Goal: Use online tool/utility: Utilize a website feature to perform a specific function

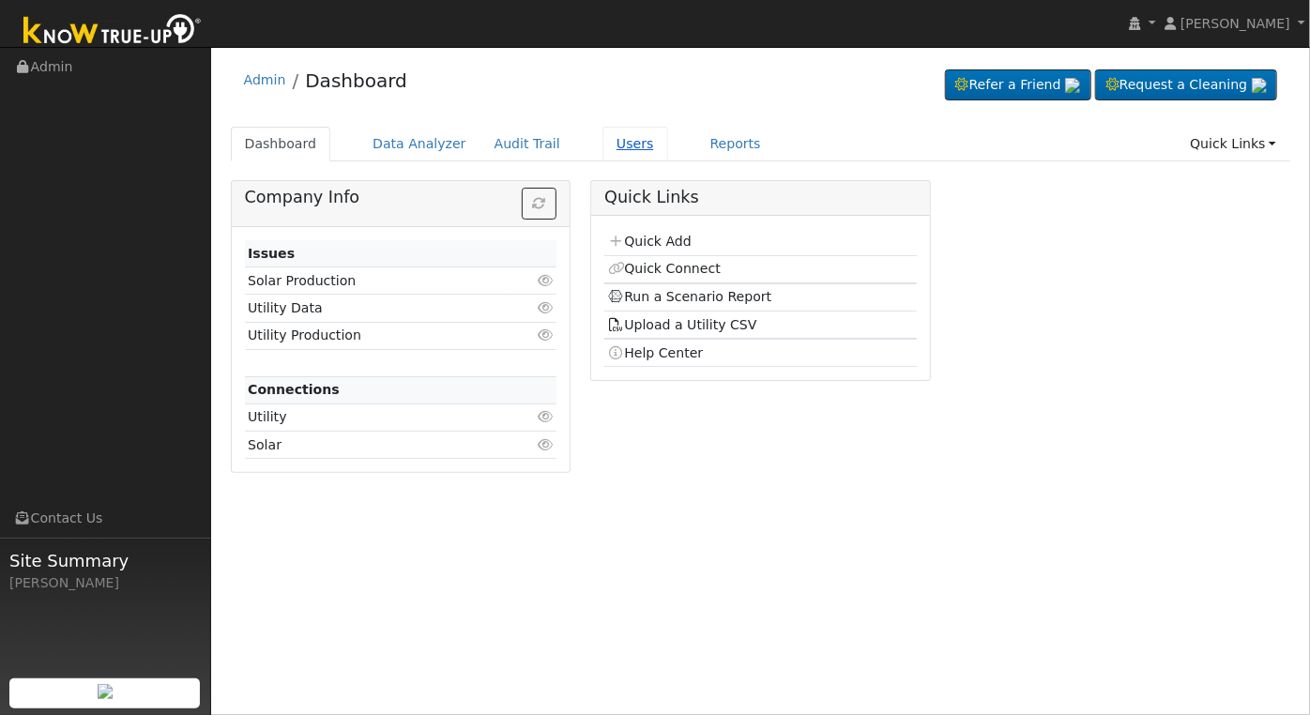
click at [614, 146] on link "Users" at bounding box center [636, 144] width 66 height 35
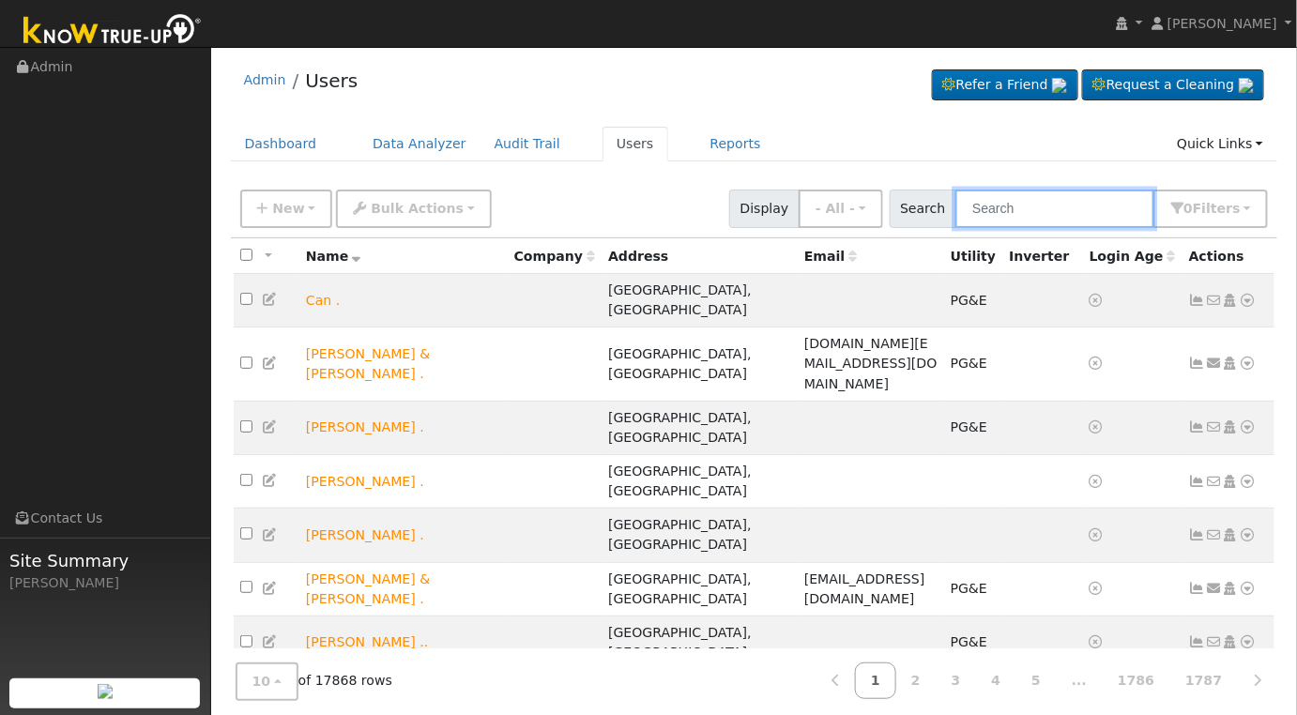
click at [1029, 212] on input "text" at bounding box center [1054, 209] width 199 height 38
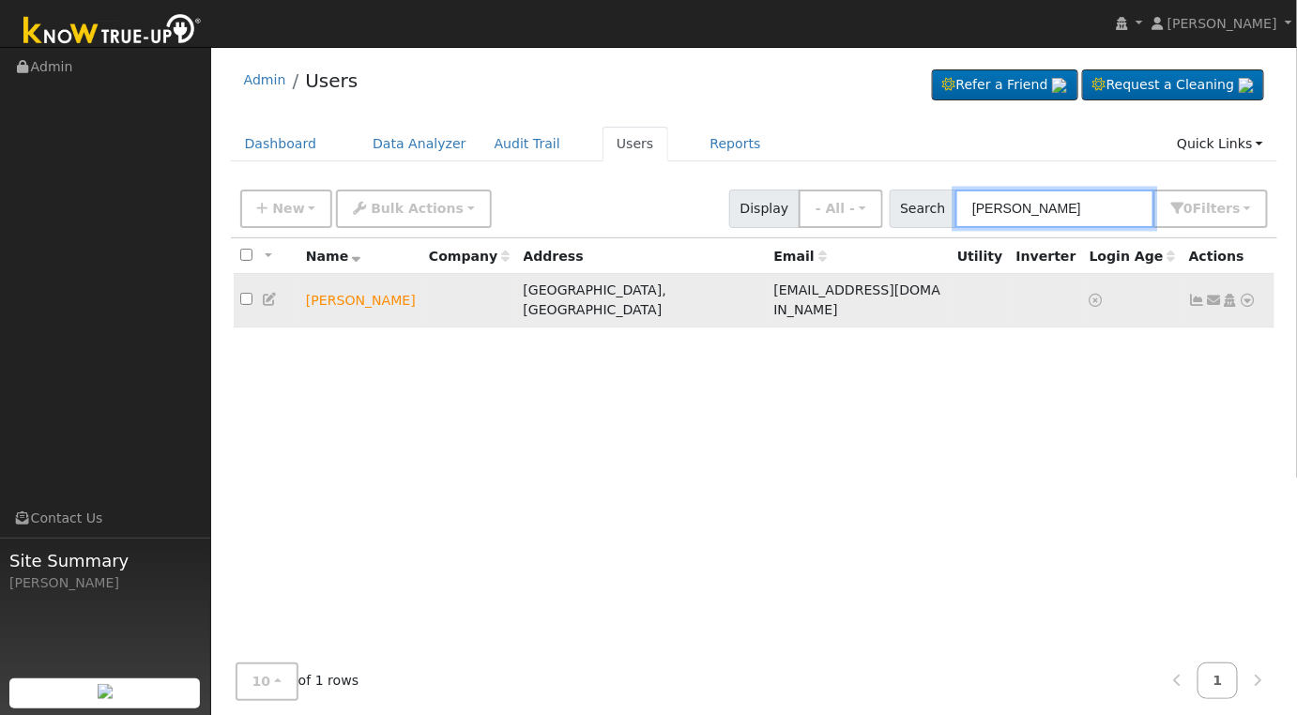
type input "roy jense"
click at [1247, 294] on icon at bounding box center [1248, 300] width 17 height 13
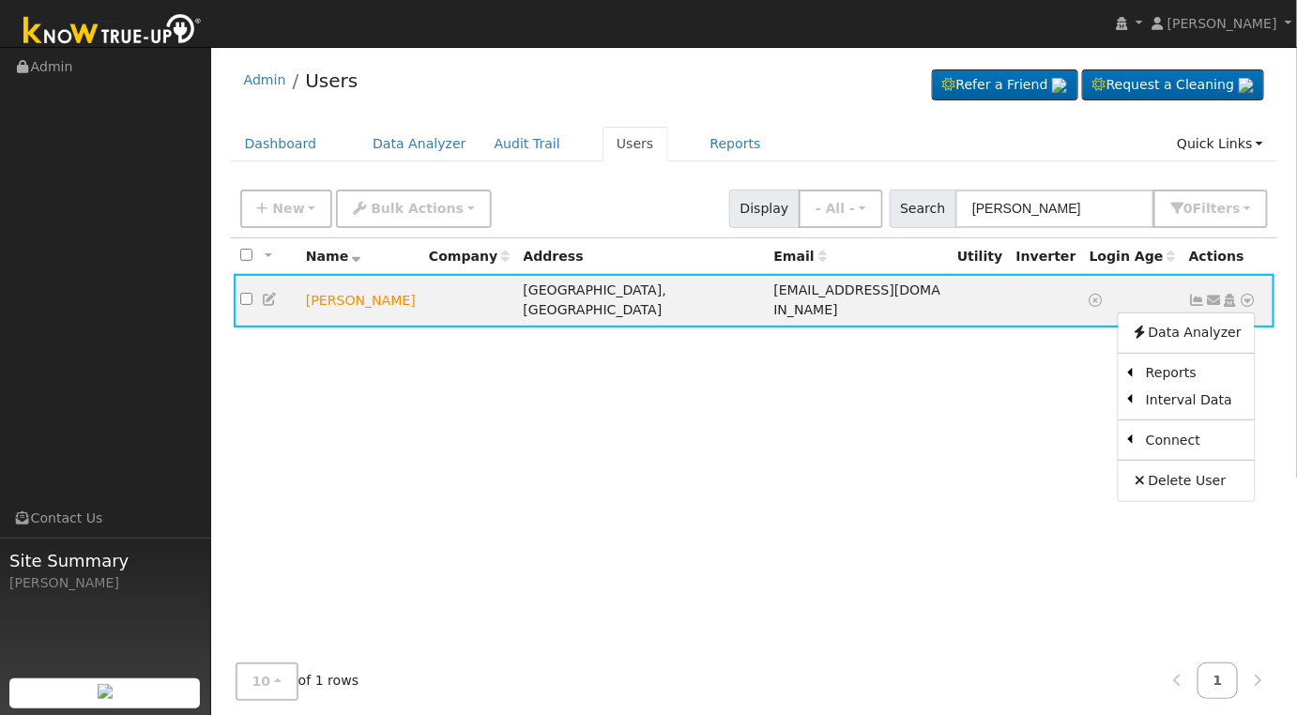
click at [0, 0] on link "Utility" at bounding box center [0, 0] width 0 height 0
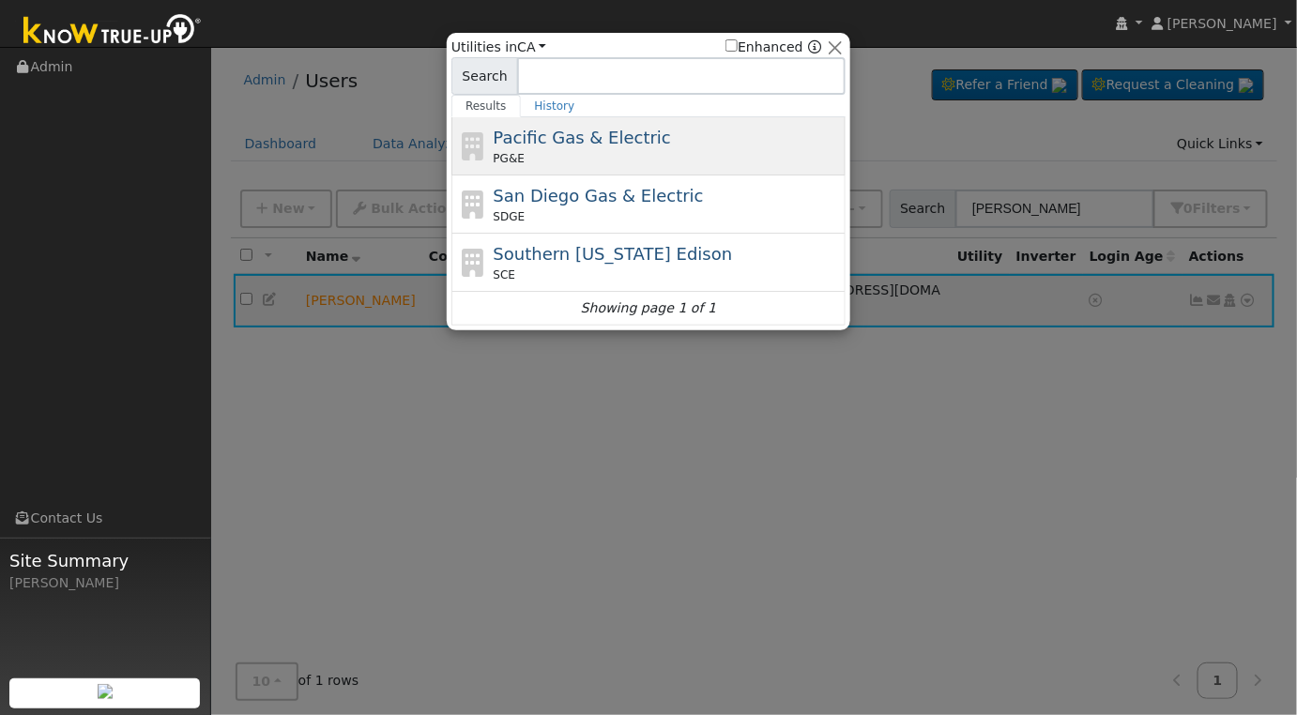
click at [640, 146] on span "Pacific Gas & Electric" at bounding box center [582, 138] width 177 height 20
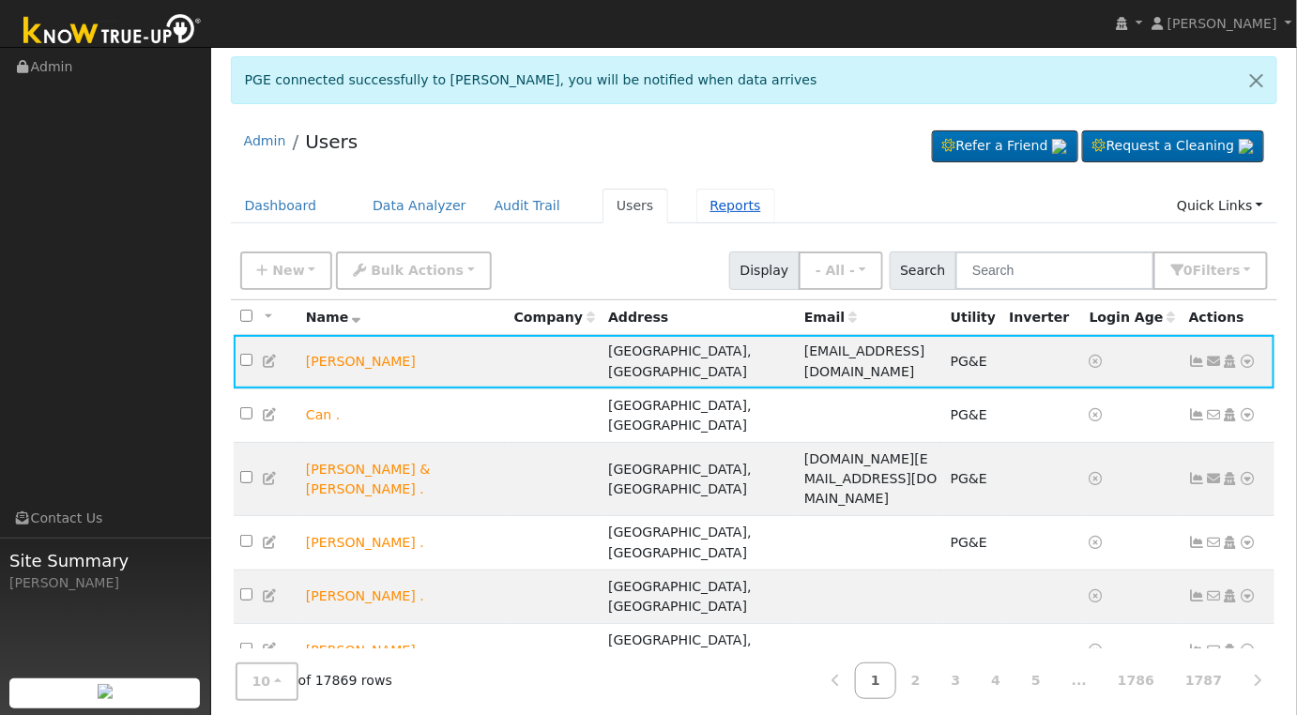
click at [696, 191] on link "Reports" at bounding box center [735, 206] width 79 height 35
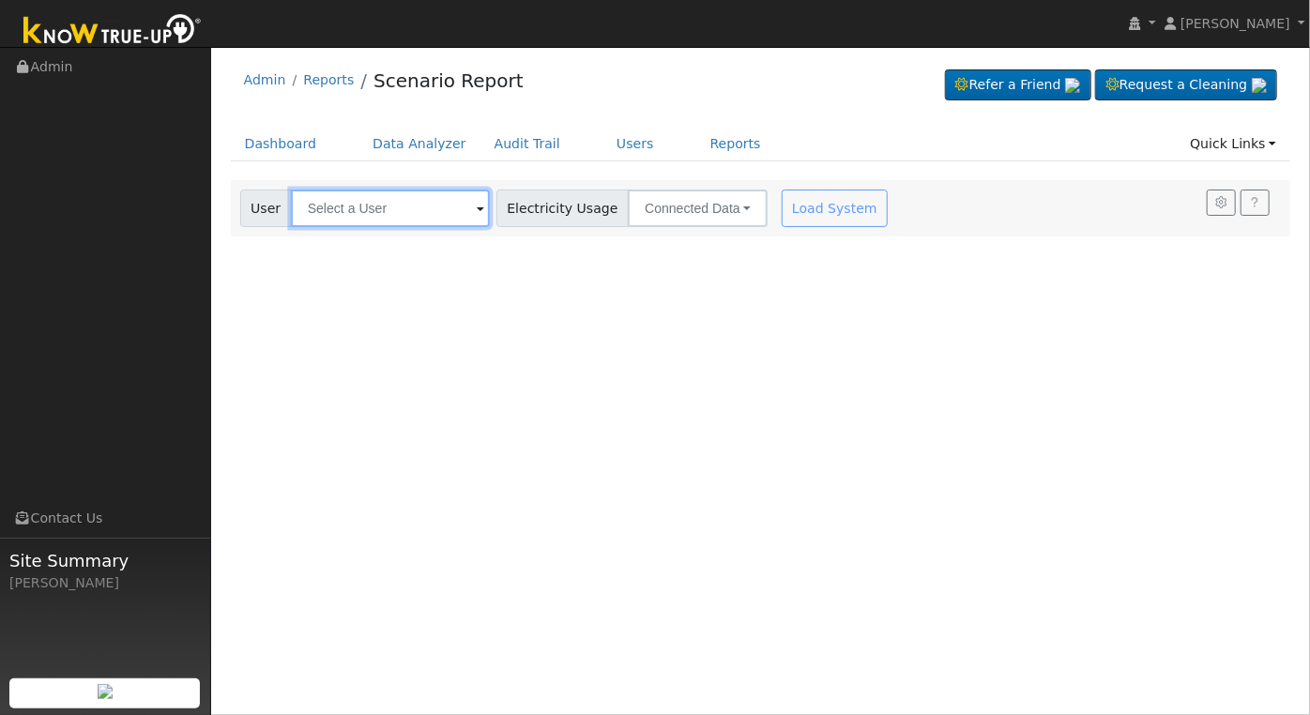
click at [399, 212] on input "text" at bounding box center [390, 209] width 199 height 38
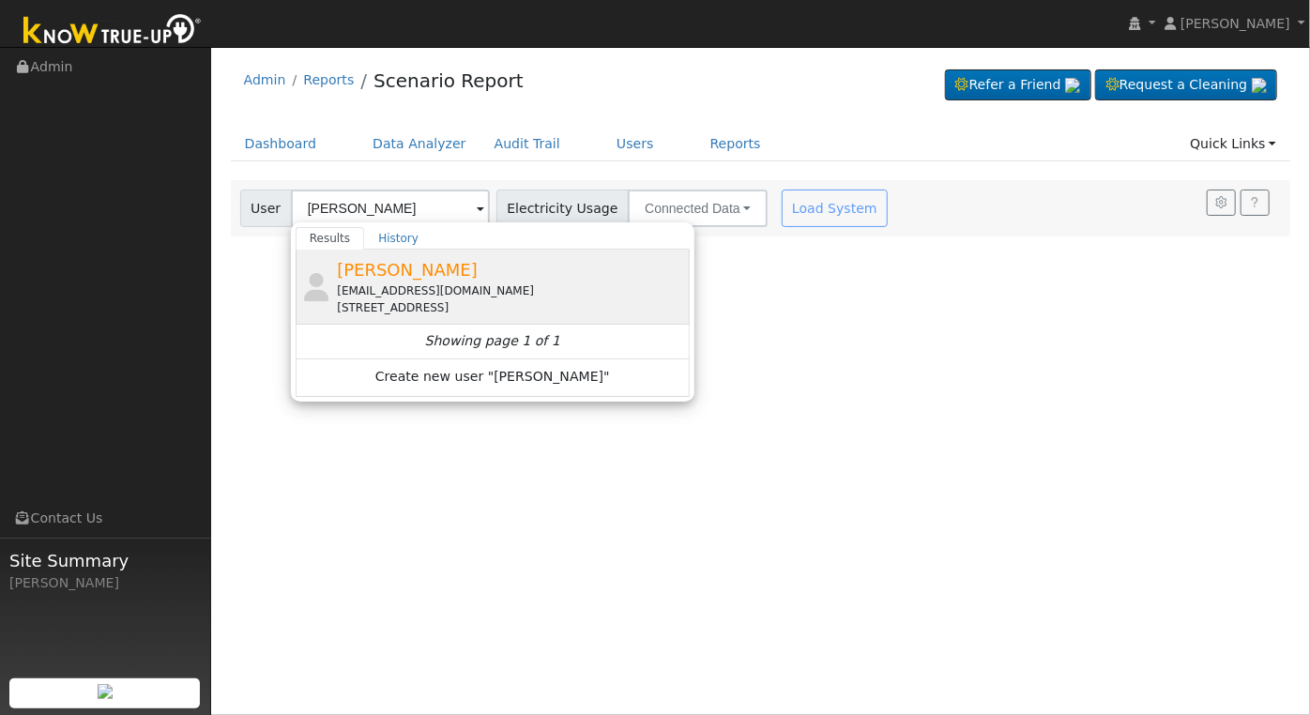
click at [392, 300] on div "4551 North College Avenue, Fresno, CA 93704" at bounding box center [511, 307] width 348 height 17
type input "Roy Jensen"
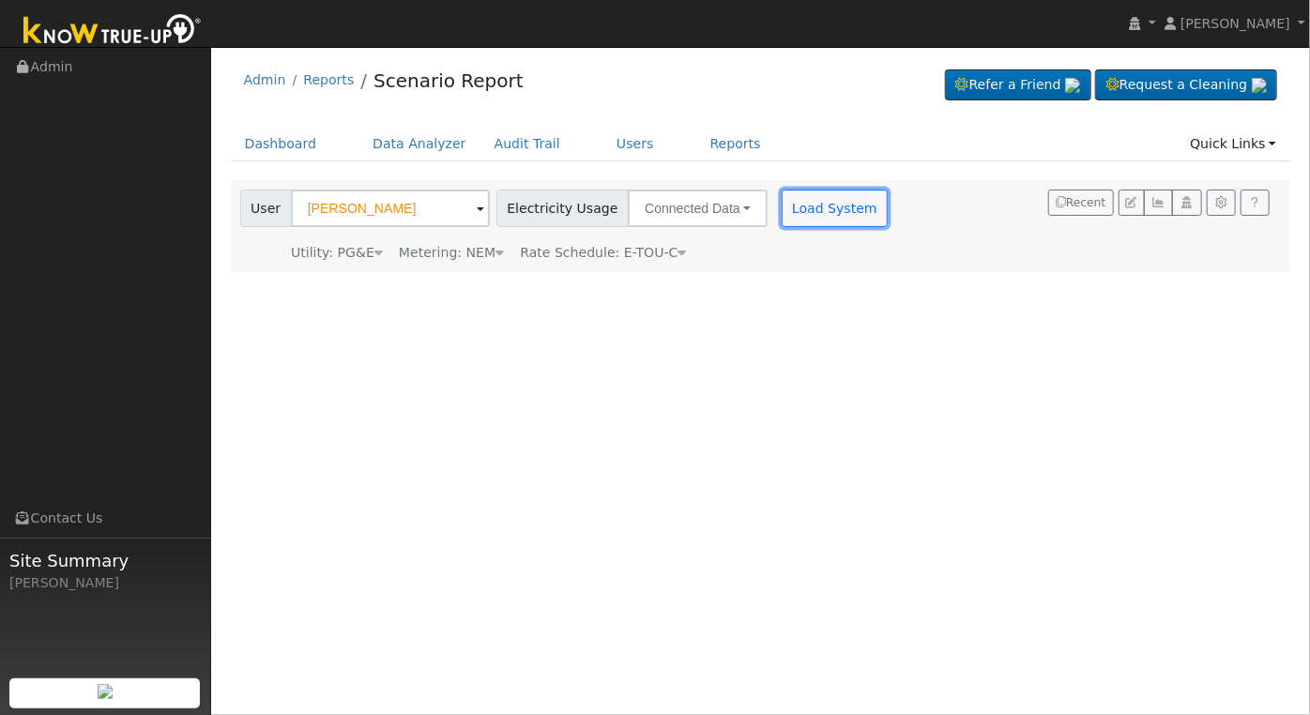
click at [796, 201] on button "Load System" at bounding box center [835, 209] width 107 height 38
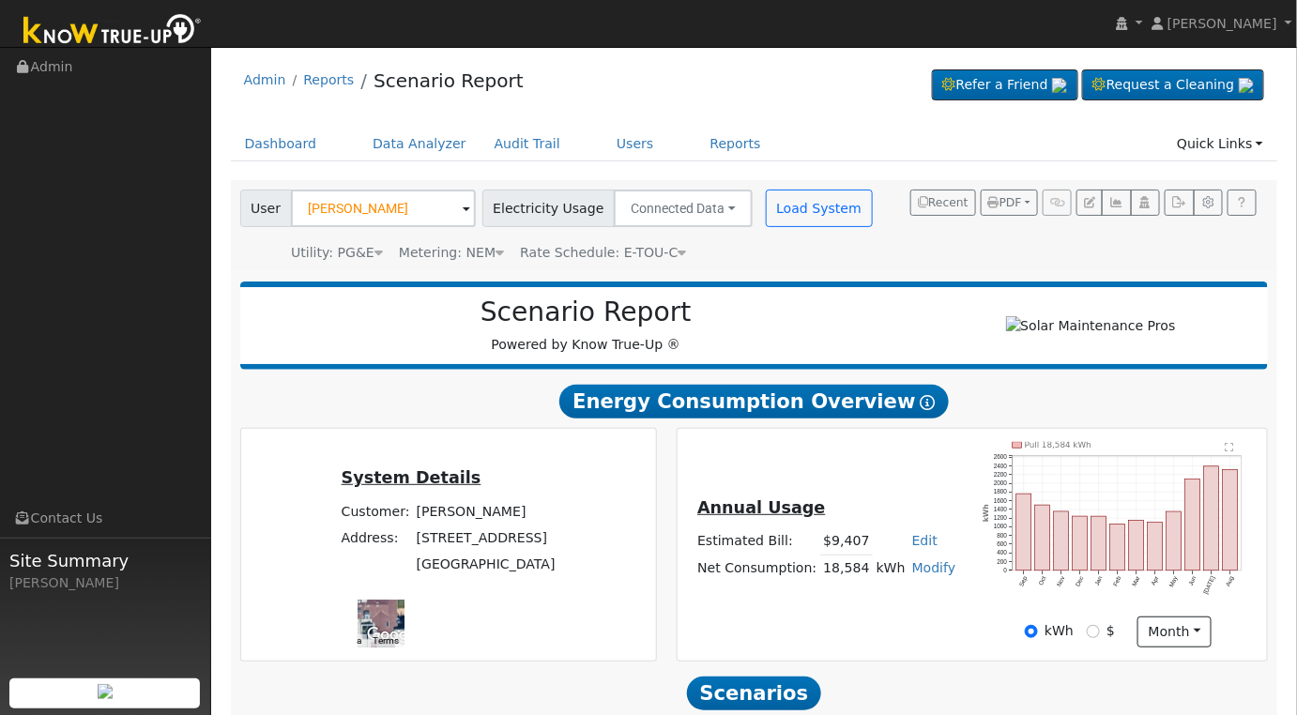
scroll to position [270, 0]
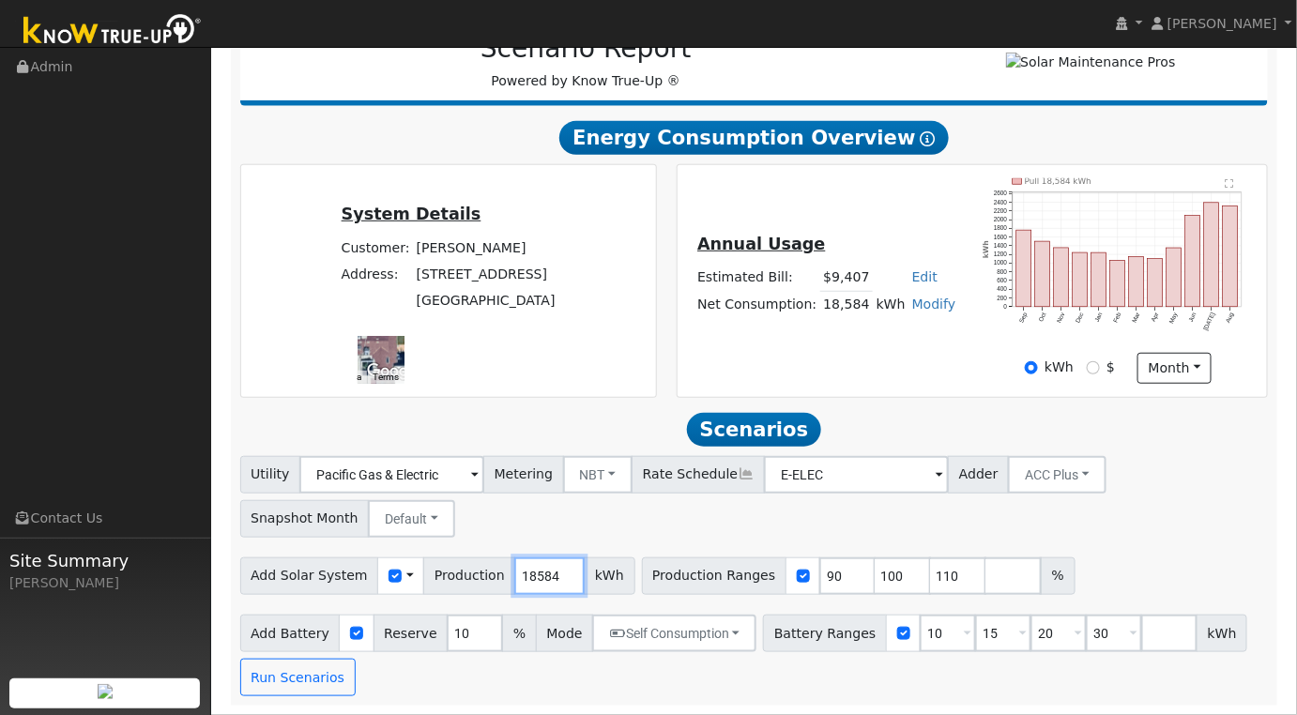
click at [514, 578] on input "18584" at bounding box center [549, 576] width 70 height 38
type input "21600"
click at [819, 580] on input "90" at bounding box center [847, 576] width 56 height 38
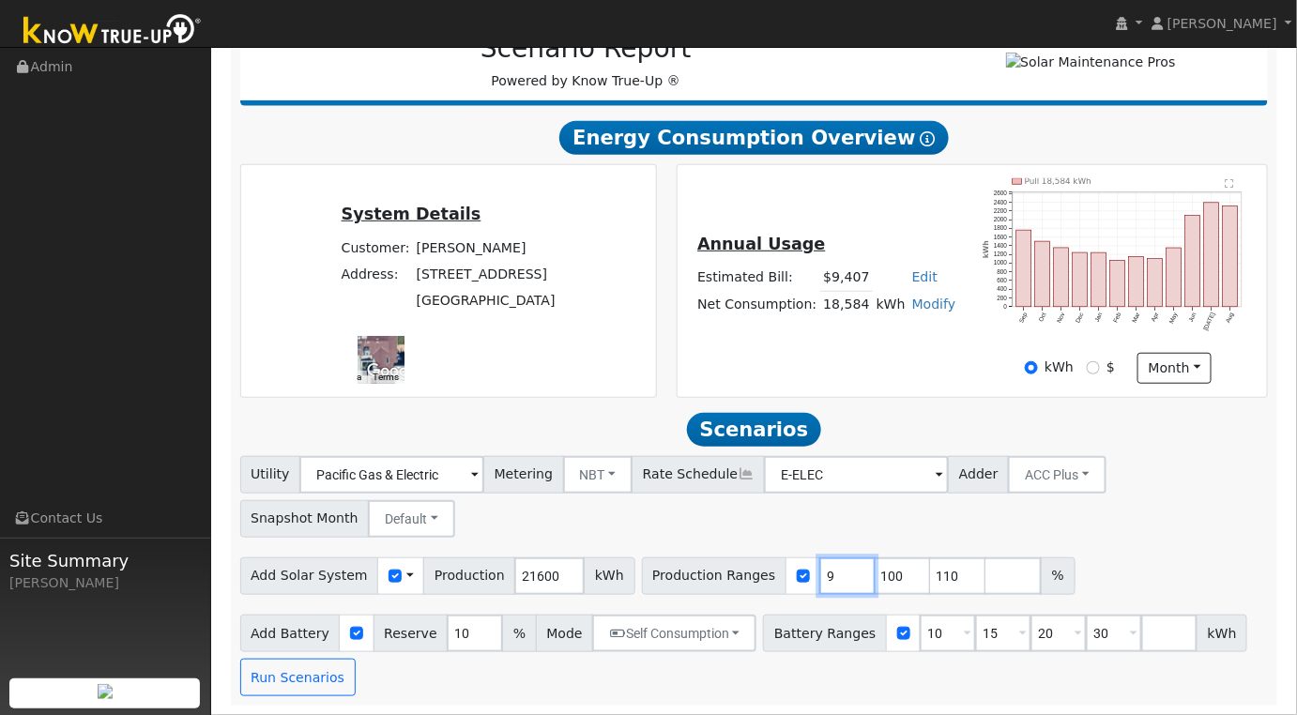
type input "100"
type input "110"
type input "100"
click at [920, 637] on input "10" at bounding box center [948, 634] width 56 height 38
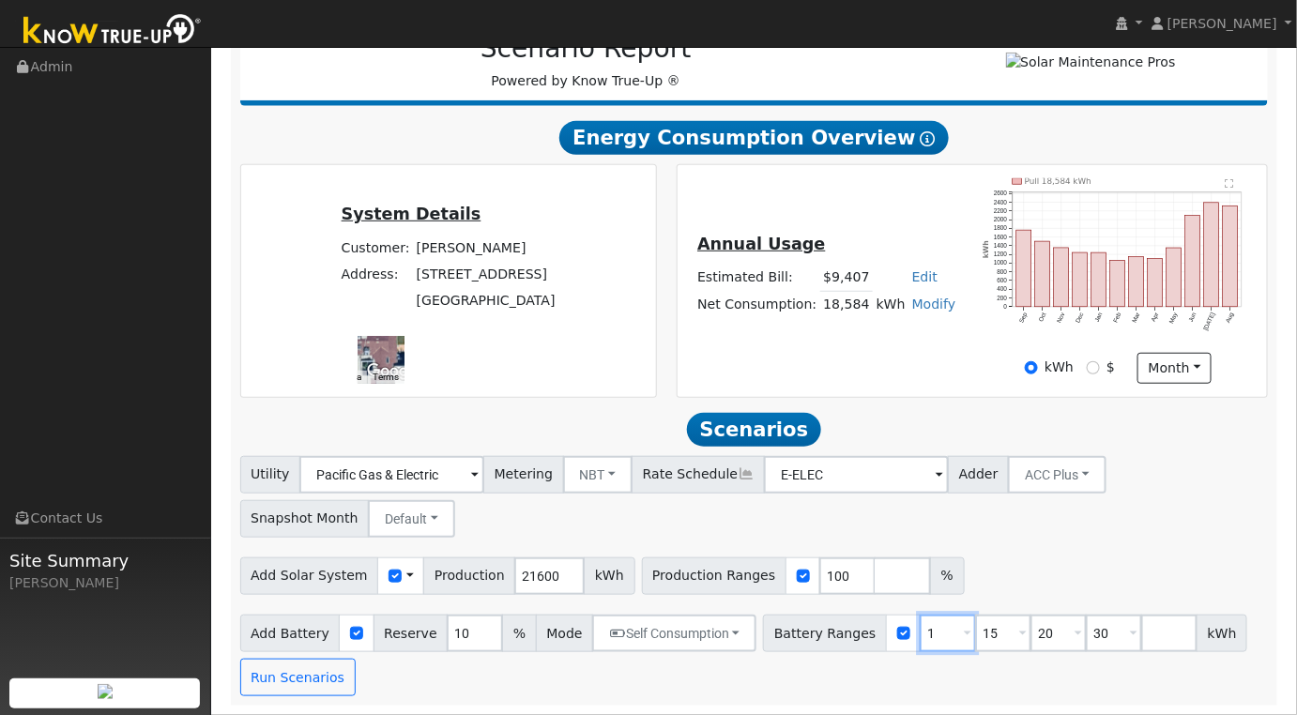
type input "15"
type input "20"
type input "30"
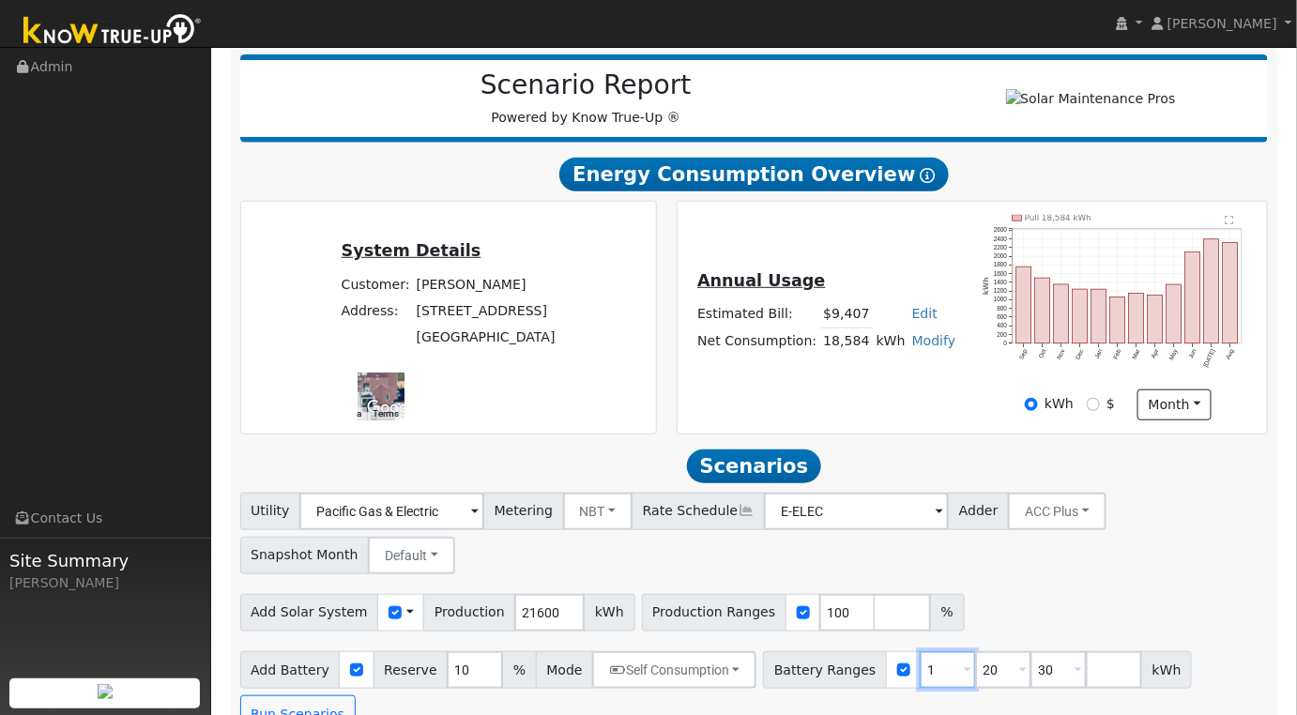
type input "20"
type input "30"
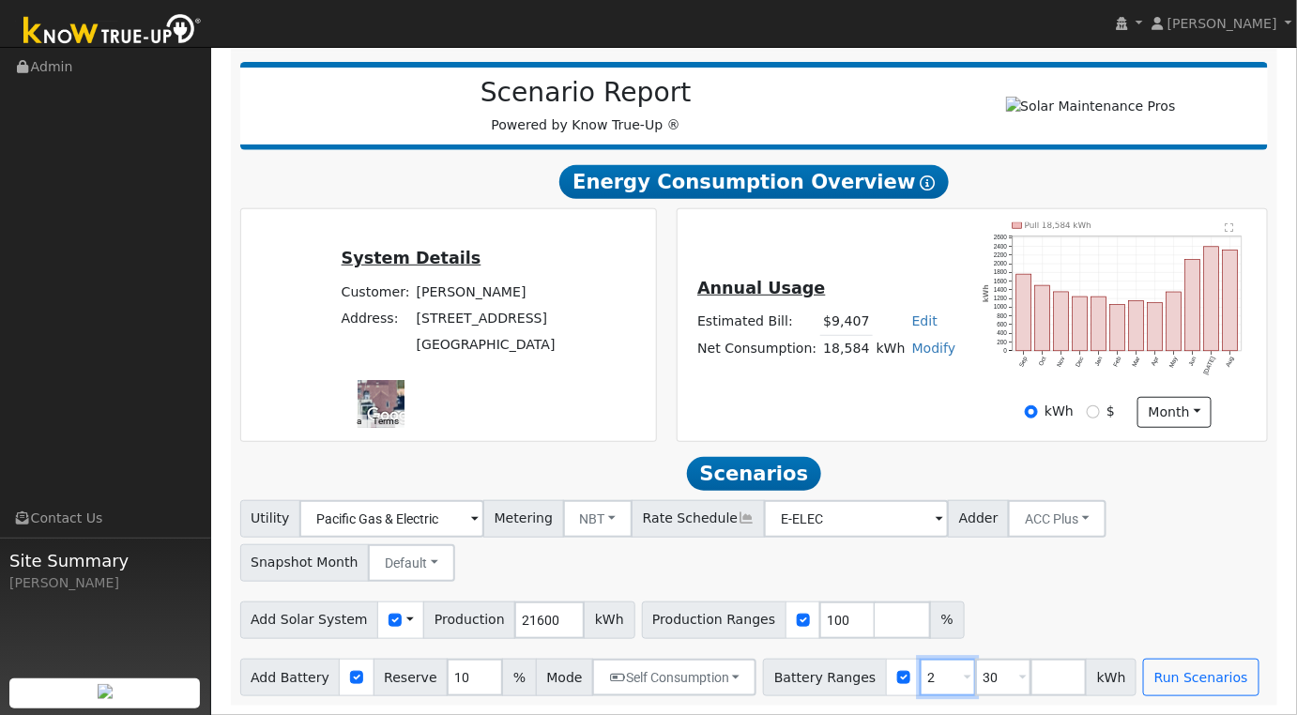
type input "30"
click at [1108, 655] on div "Add Battery Reserve 10 % Mode Self Consumption Self Consumption Peak Savings AC…" at bounding box center [754, 674] width 1035 height 44
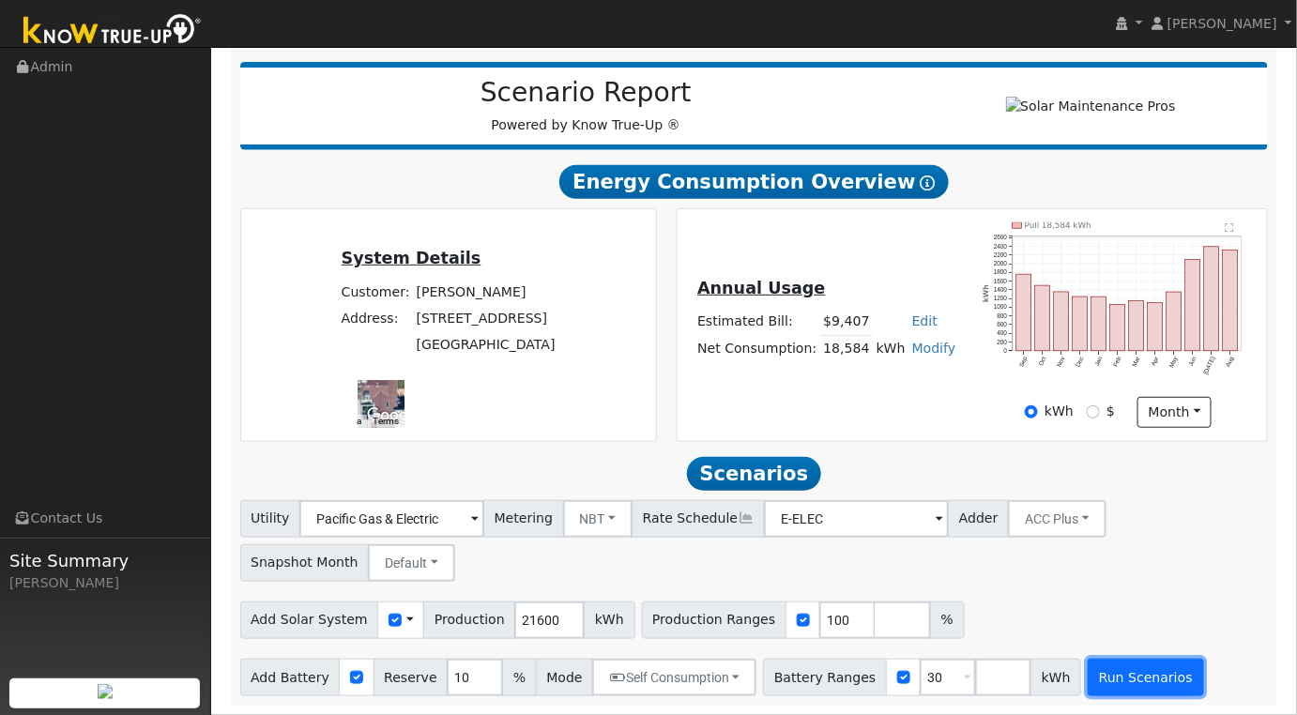
click at [1109, 680] on button "Run Scenarios" at bounding box center [1145, 678] width 115 height 38
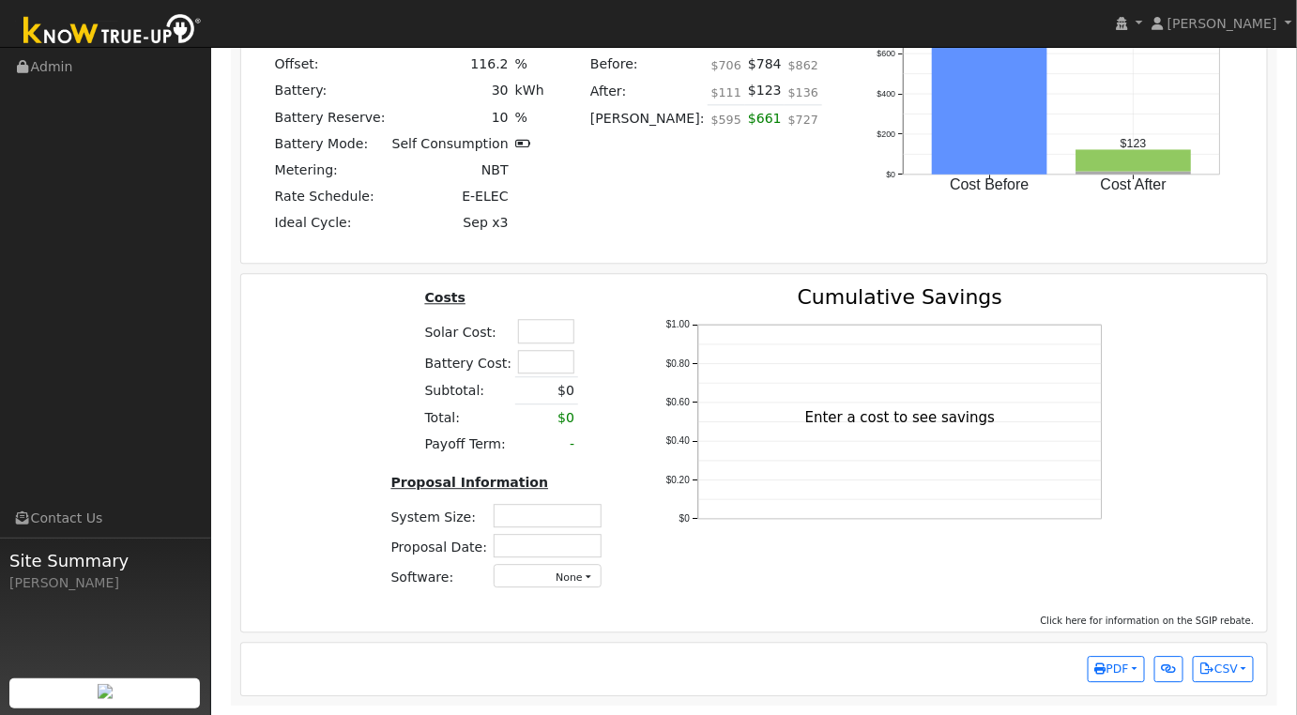
scroll to position [1430, 0]
click at [545, 340] on input "text" at bounding box center [546, 330] width 56 height 23
type input "$86,000"
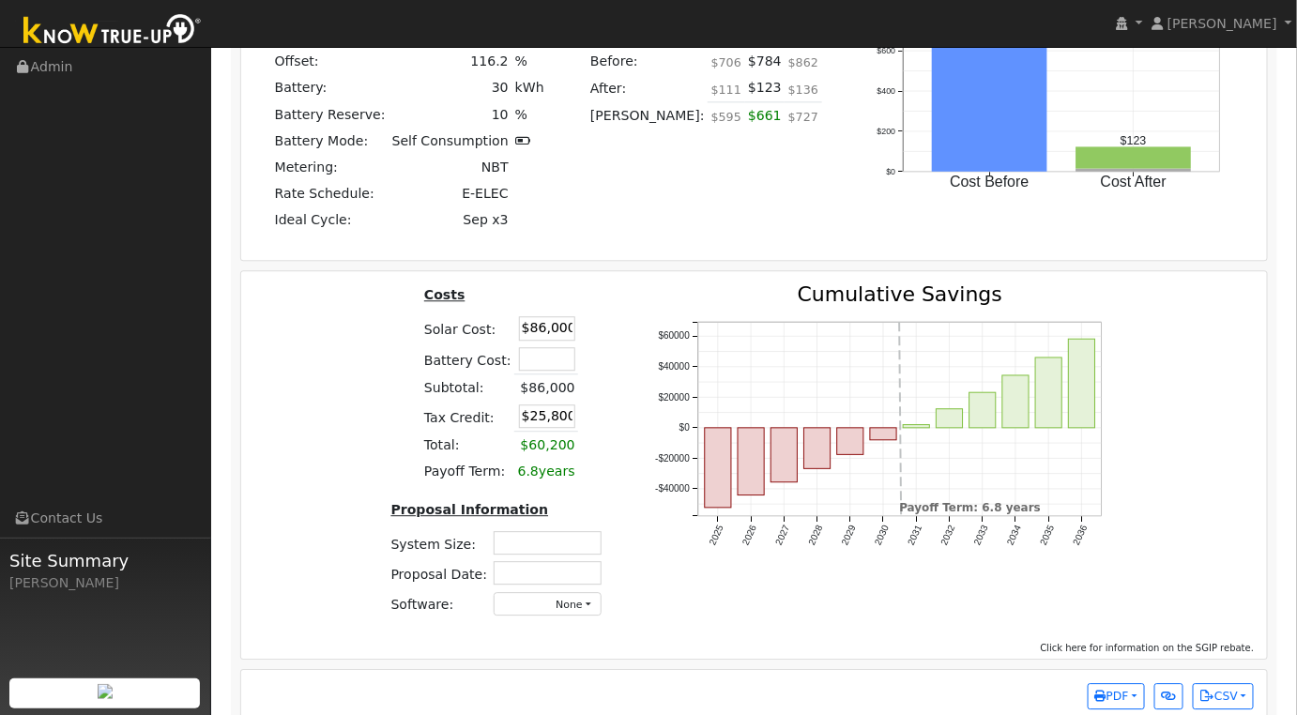
click at [616, 308] on div "Costs Solar Cost: $86,000 Battery Cost: Subtotal: $86,000 Tax Credit: $25,800 T…" at bounding box center [500, 457] width 264 height 347
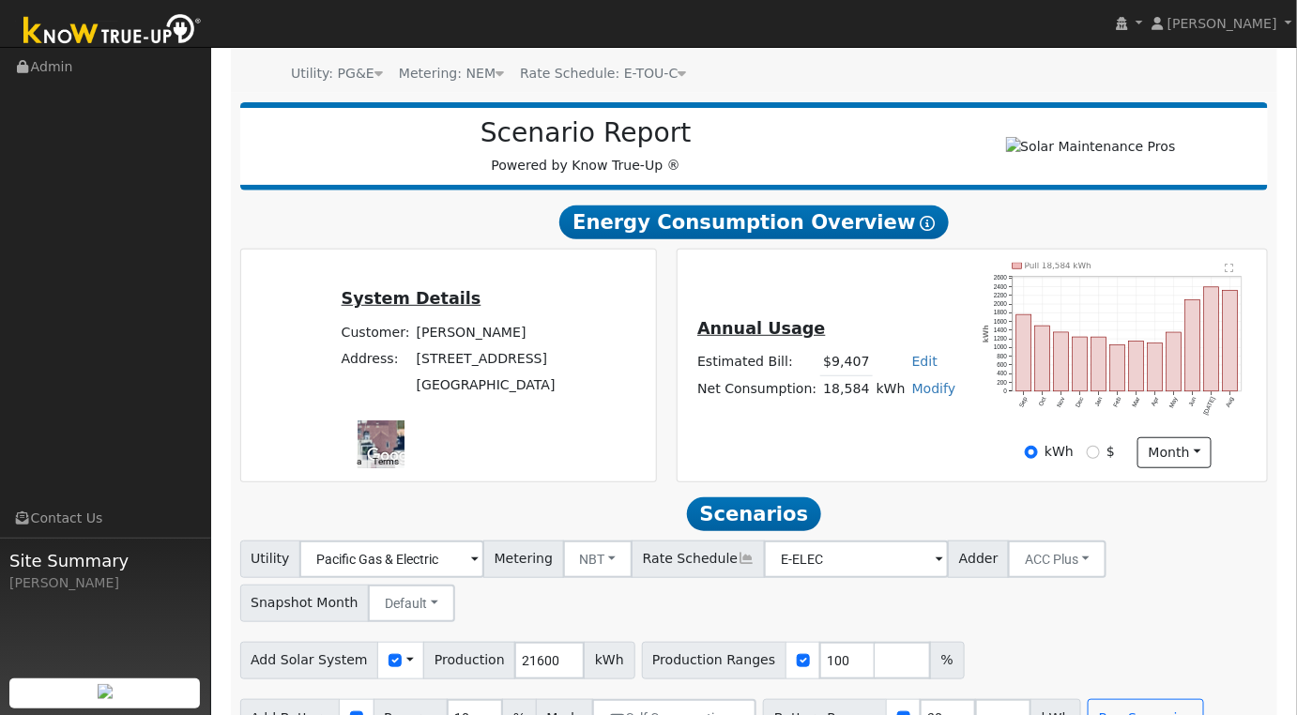
scroll to position [492, 0]
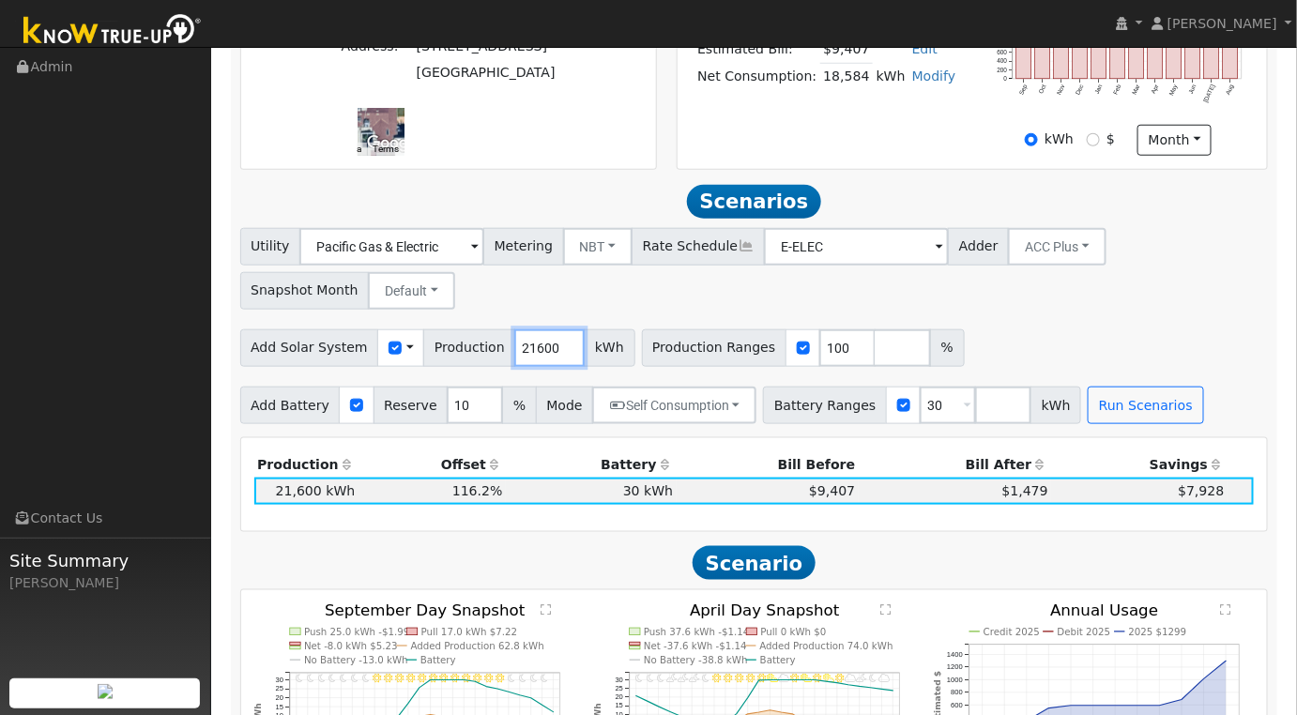
click at [529, 357] on input "21600" at bounding box center [549, 348] width 70 height 38
type input "18600"
click at [1113, 424] on button "Run Scenarios" at bounding box center [1145, 406] width 115 height 38
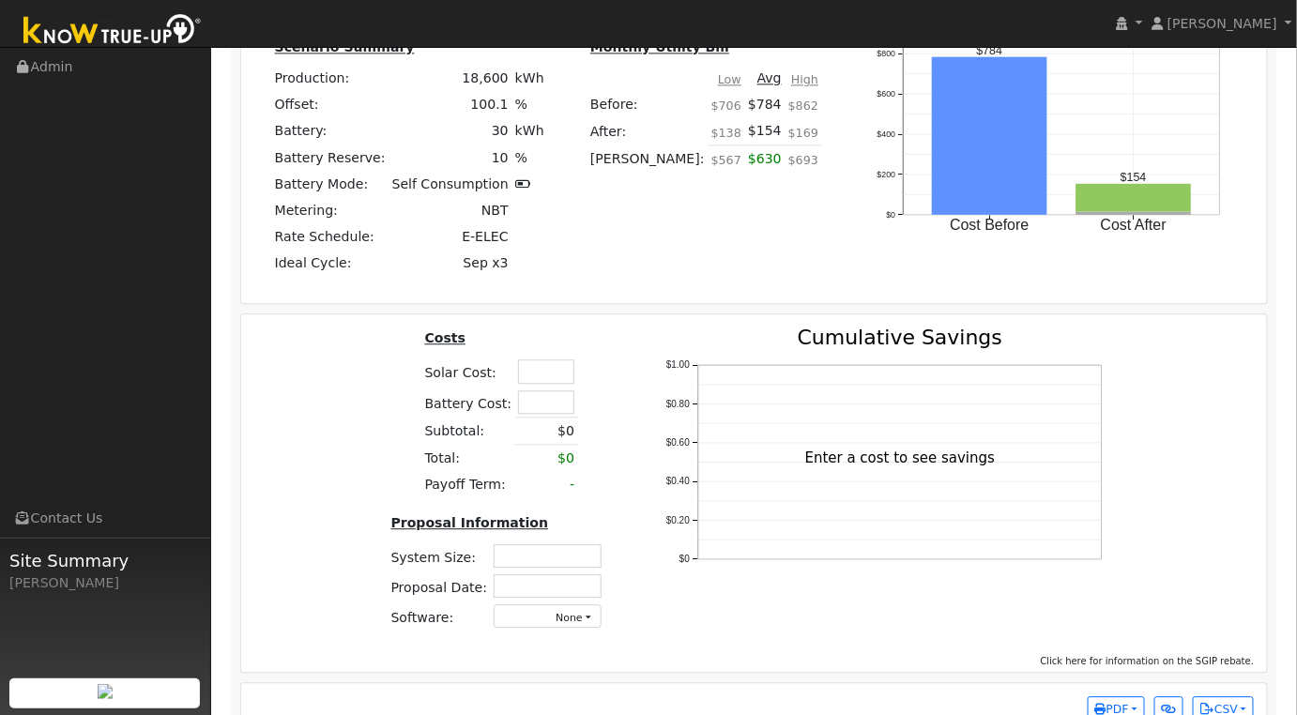
scroll to position [1430, 0]
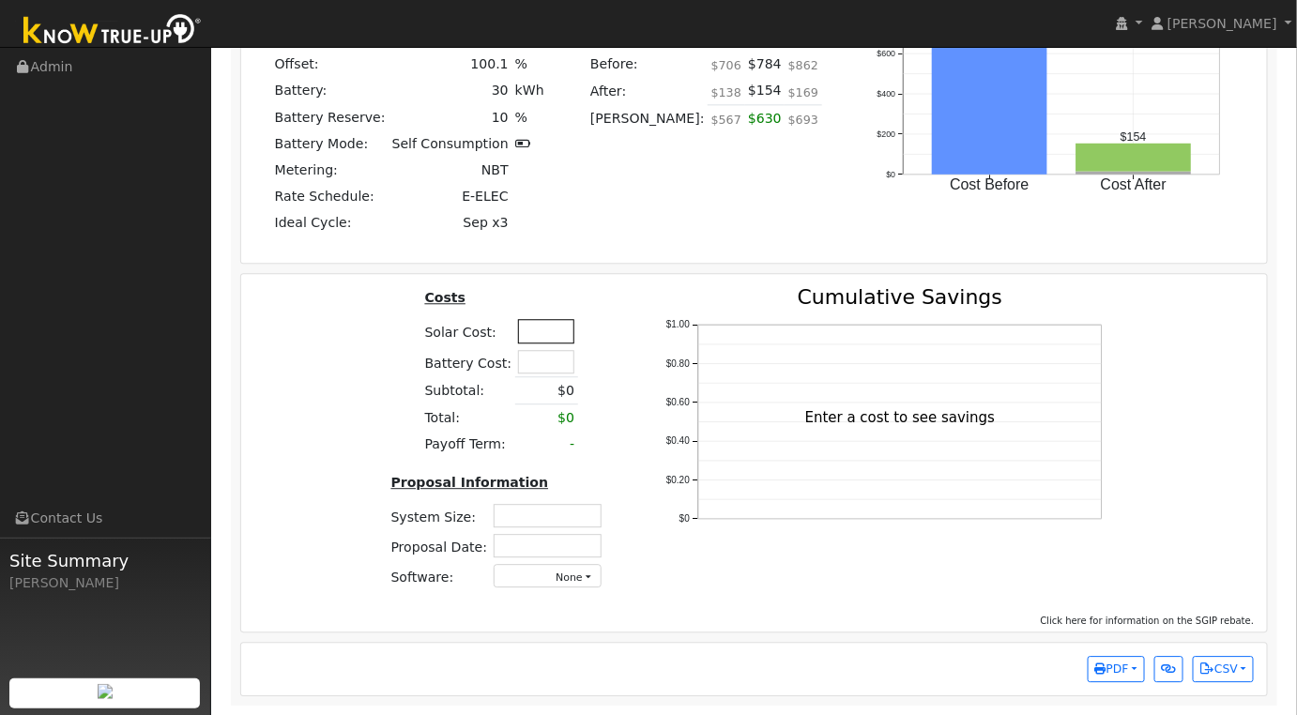
click at [551, 342] on input "text" at bounding box center [546, 330] width 56 height 23
type input "$86,000"
click at [313, 452] on div "Costs Solar Cost: $86,000 Battery Cost: Subtotal: $0 Total: $0 Payoff Term: - P…" at bounding box center [755, 445] width 1040 height 317
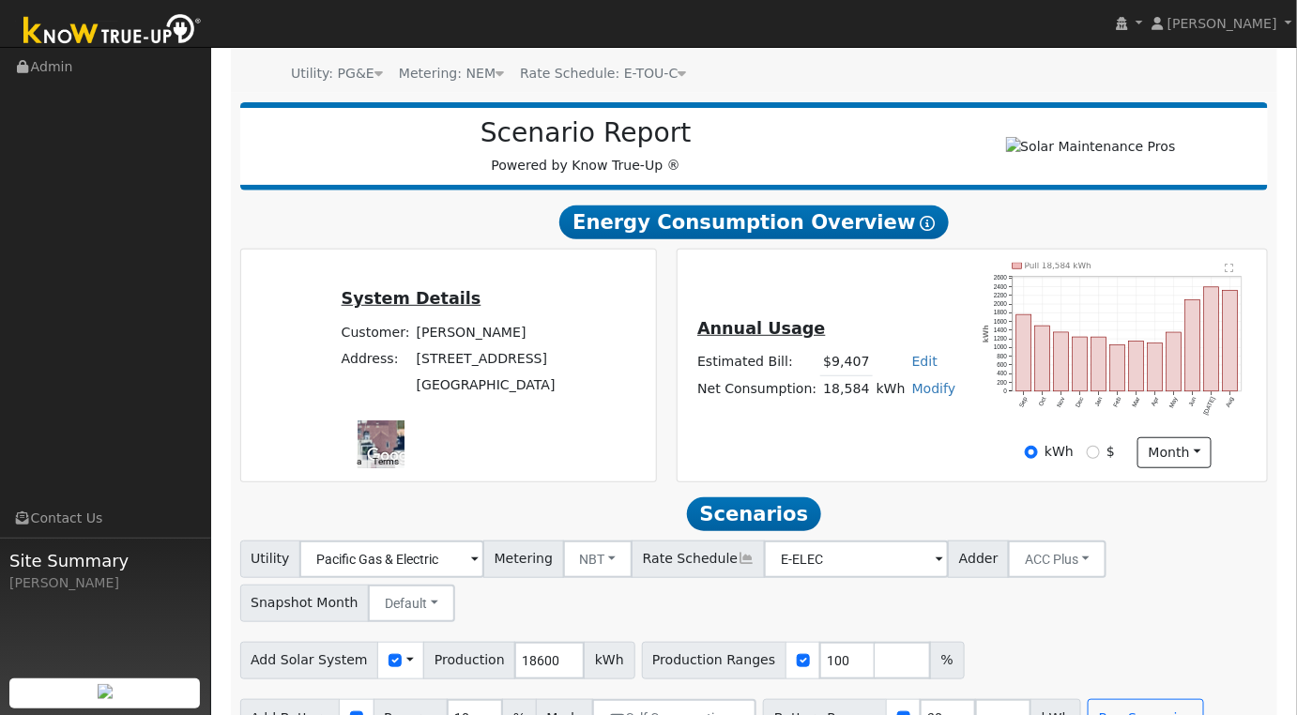
scroll to position [492, 0]
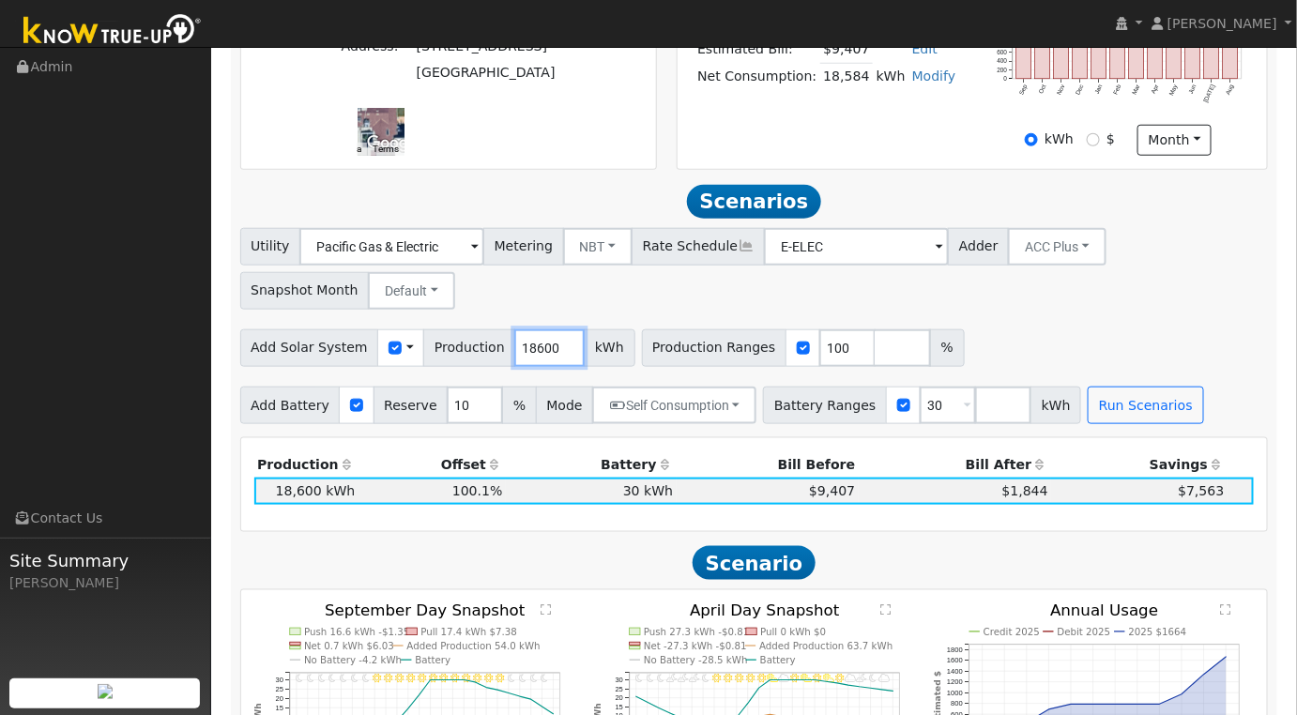
click at [514, 356] on input "18600" at bounding box center [549, 348] width 70 height 38
type input "21763"
click at [920, 419] on input "30" at bounding box center [948, 406] width 56 height 38
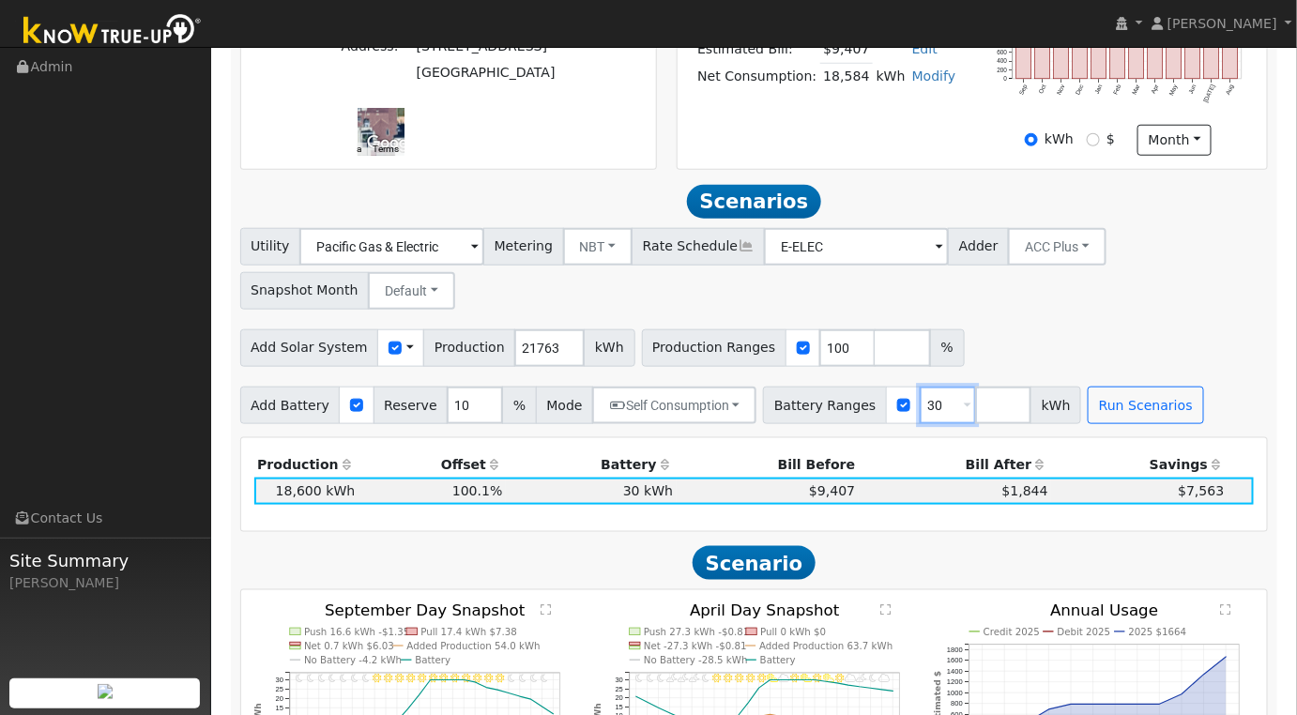
type input "3"
type input "27"
click at [1097, 415] on button "Run Scenarios" at bounding box center [1145, 406] width 115 height 38
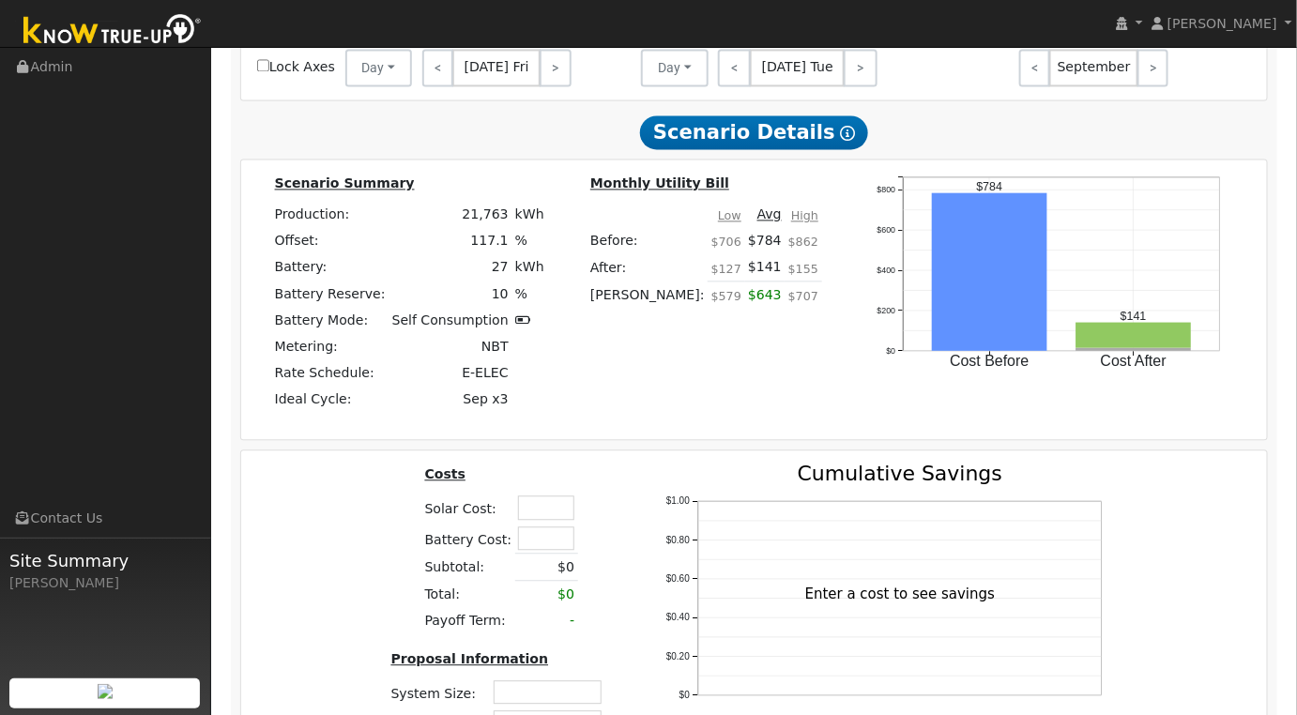
scroll to position [1430, 0]
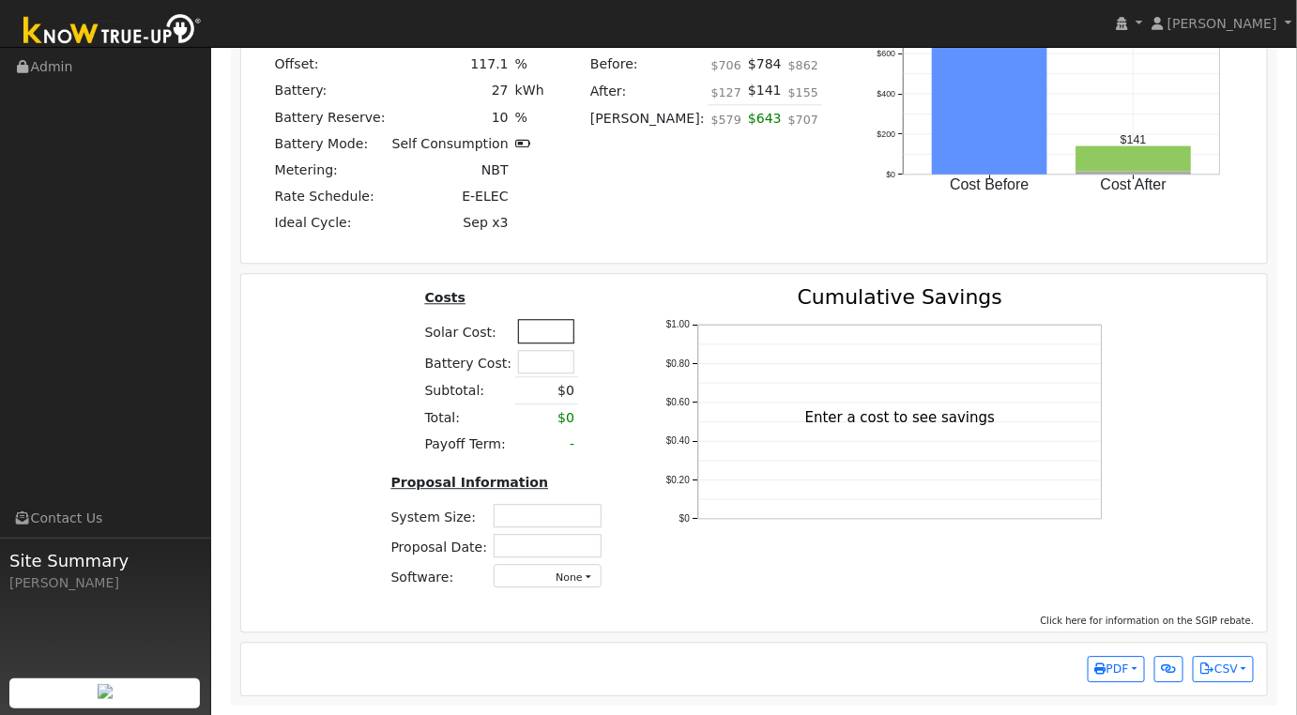
click at [537, 337] on input "text" at bounding box center [546, 330] width 56 height 23
type input "$78,000"
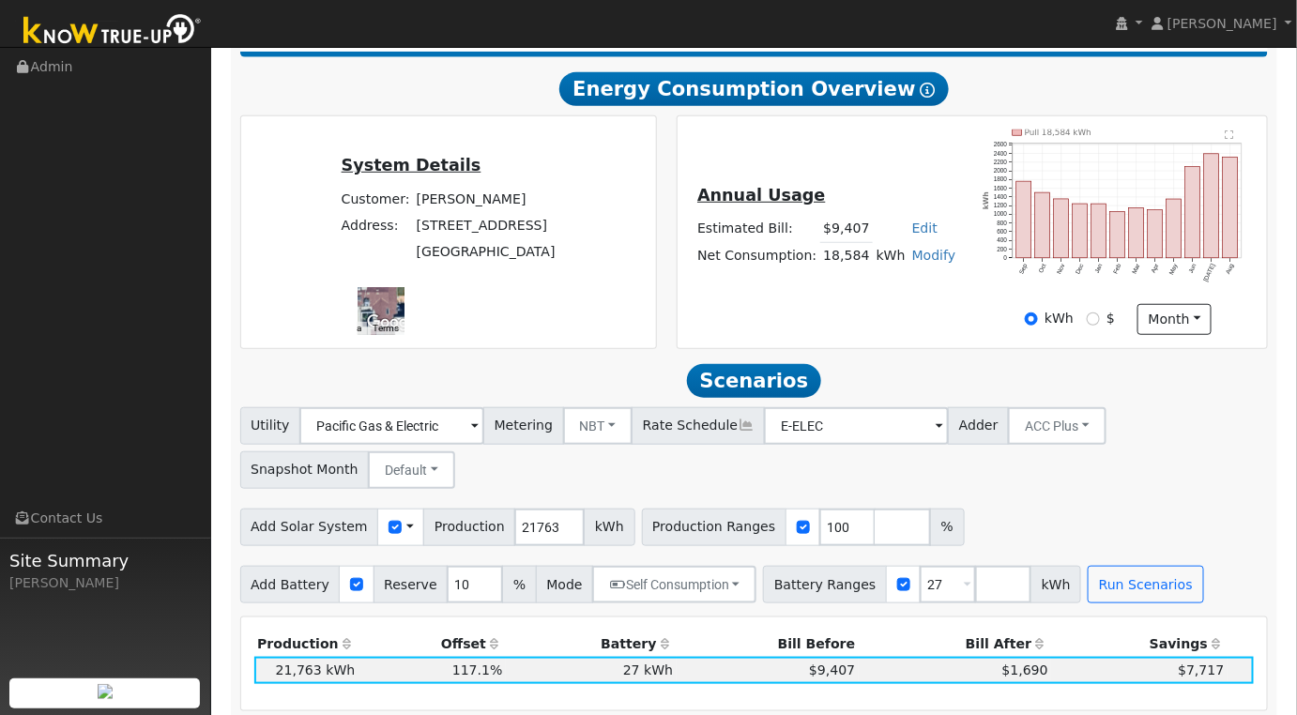
scroll to position [0, 0]
